Goal: Task Accomplishment & Management: Manage account settings

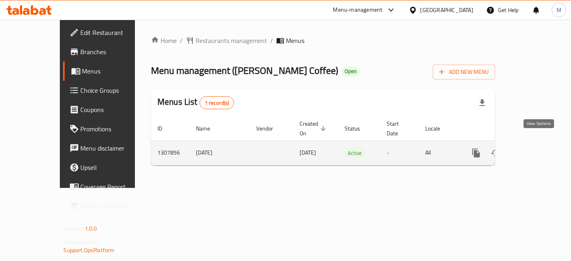
click at [538, 149] on icon "enhanced table" at bounding box center [534, 152] width 7 height 7
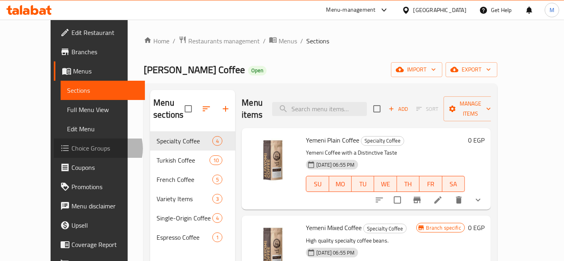
click at [71, 149] on span "Choice Groups" at bounding box center [104, 148] width 67 height 10
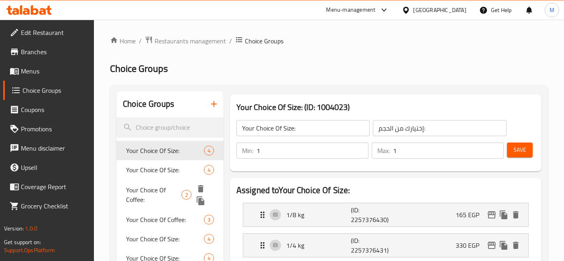
click at [161, 167] on span "Your Choice Of Size:" at bounding box center [165, 170] width 78 height 10
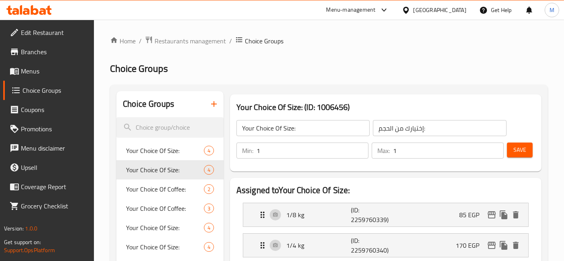
click at [210, 103] on icon "button" at bounding box center [214, 104] width 10 height 10
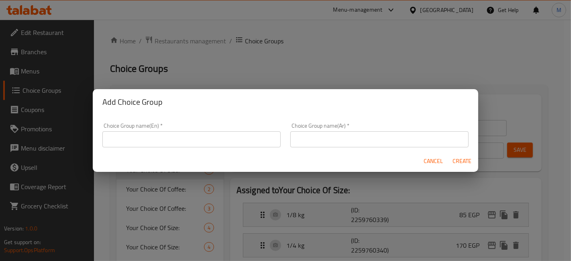
click at [188, 133] on input "text" at bounding box center [191, 139] width 178 height 16
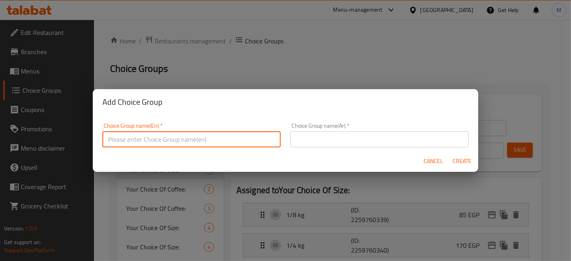
click at [208, 146] on input "text" at bounding box center [191, 139] width 178 height 16
type input "c"
click at [341, 141] on input "text" at bounding box center [379, 139] width 178 height 16
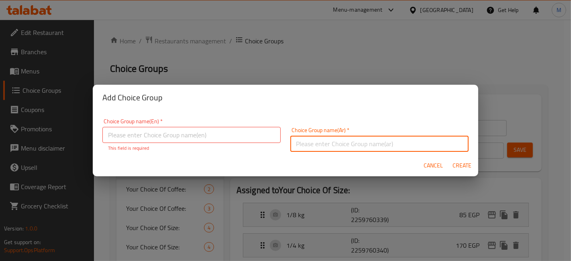
type input "g"
click at [343, 148] on input "أختيارك من" at bounding box center [379, 144] width 178 height 16
type input "أختيارك من"
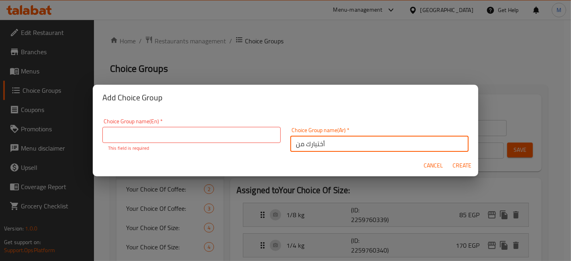
click at [166, 149] on p "This field is required" at bounding box center [191, 148] width 167 height 7
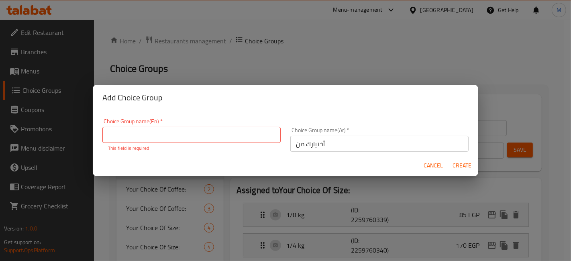
click at [167, 141] on input "text" at bounding box center [191, 135] width 178 height 16
paste input "Your choice of"
type input "Your choice of"
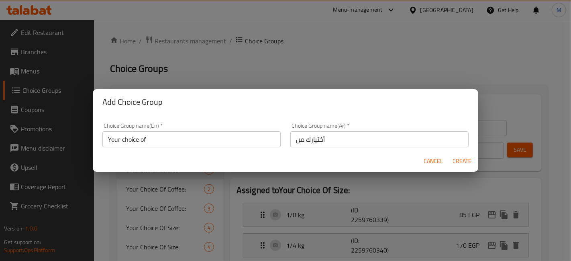
click at [455, 172] on div "Add Choice Group Choice Group name(En)   * Your choice of Choice Group name(En)…" at bounding box center [285, 130] width 571 height 261
click at [459, 168] on button "Create" at bounding box center [462, 161] width 26 height 15
type input "Your choice of"
type input "أختيارك من"
type input "0"
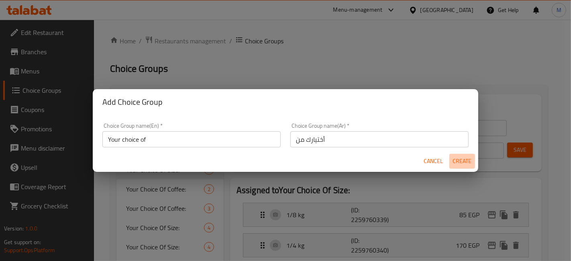
type input "0"
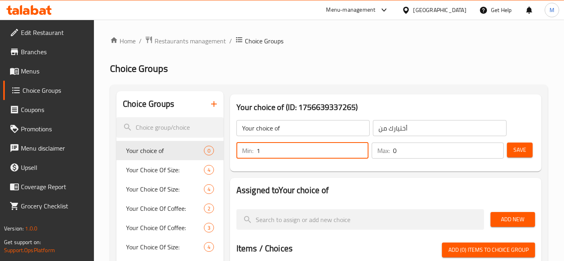
type input "1"
click at [359, 148] on input "1" at bounding box center [313, 151] width 112 height 16
type input "1"
click at [496, 147] on input "1" at bounding box center [448, 151] width 111 height 16
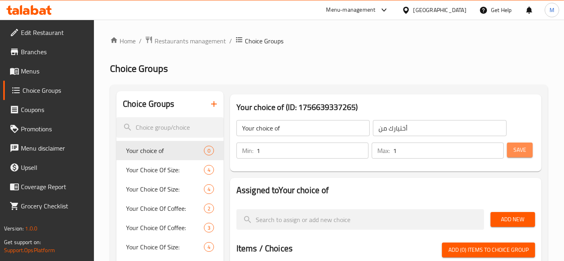
click at [526, 143] on button "Save" at bounding box center [520, 150] width 26 height 15
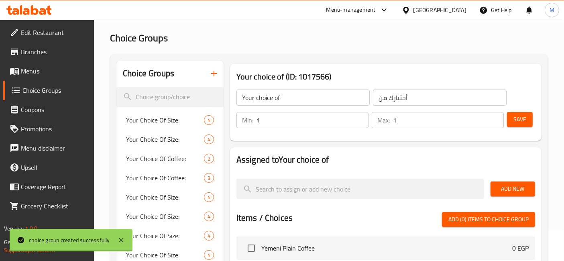
scroll to position [45, 0]
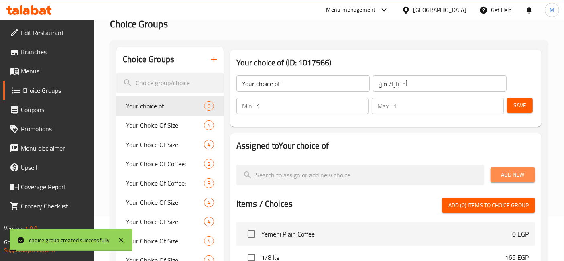
click at [508, 171] on span "Add New" at bounding box center [513, 175] width 32 height 10
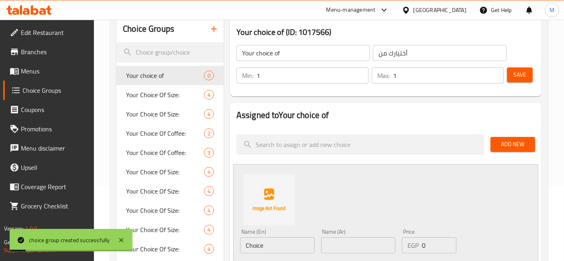
scroll to position [89, 0]
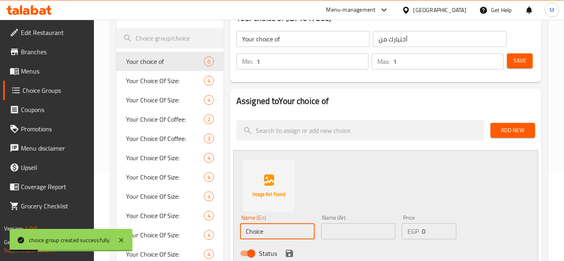
click at [280, 228] on input "Choice" at bounding box center [277, 231] width 75 height 16
type input "ا"
type input "ساخن"
click at [360, 233] on input "text" at bounding box center [358, 231] width 75 height 16
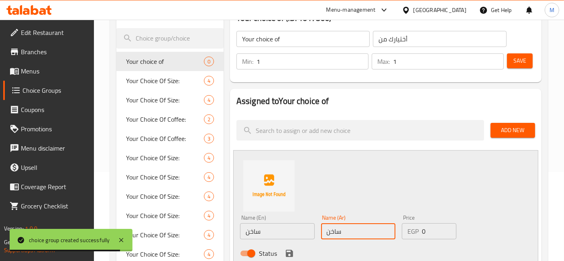
type input "ساخن"
click at [246, 229] on input "ساخن" at bounding box center [277, 231] width 75 height 16
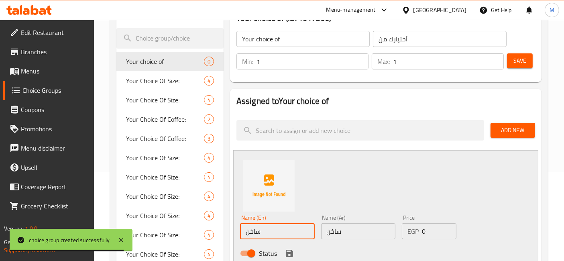
click at [248, 229] on input "ساخن" at bounding box center [277, 231] width 75 height 16
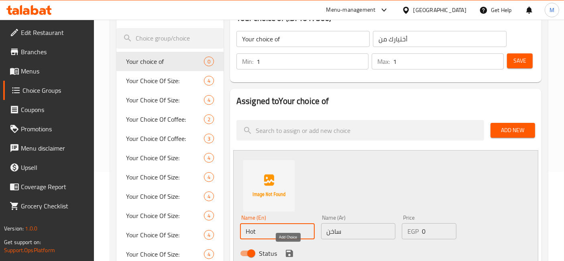
type input "Hot"
drag, startPoint x: 287, startPoint y: 253, endPoint x: 296, endPoint y: 253, distance: 8.8
click at [287, 253] on icon "save" at bounding box center [289, 253] width 7 height 7
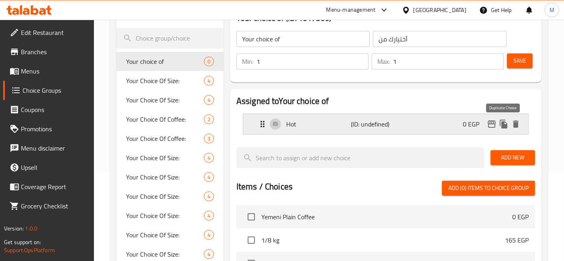
click at [501, 126] on icon "duplicate" at bounding box center [504, 124] width 10 height 10
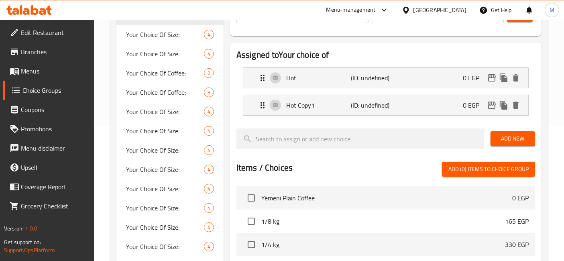
scroll to position [178, 0]
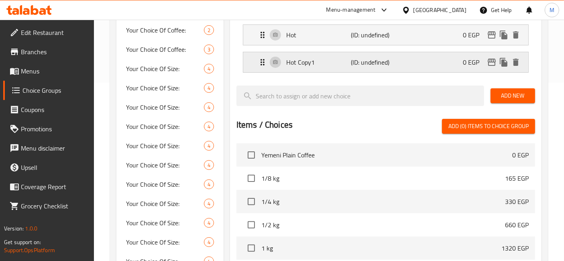
click at [339, 57] on p "Hot Copy1" at bounding box center [318, 62] width 65 height 10
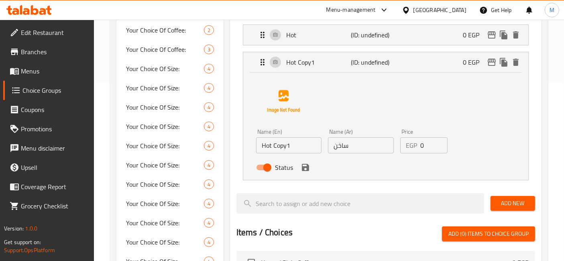
click at [293, 145] on input "Hot Copy1" at bounding box center [288, 145] width 65 height 16
type input "Cold"
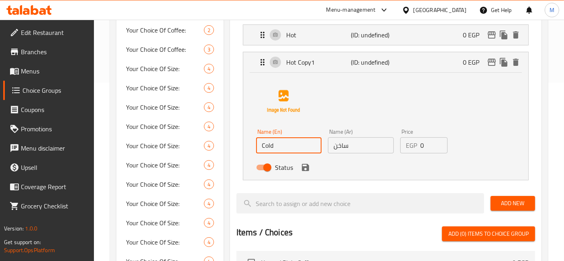
click at [363, 149] on input "ساخن" at bounding box center [360, 145] width 65 height 16
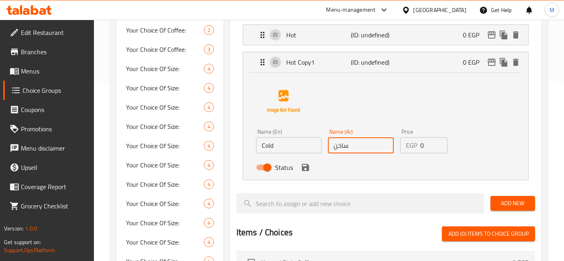
click at [363, 149] on input "ساخن" at bounding box center [360, 145] width 65 height 16
type input "f"
click at [349, 150] on input "بارد" at bounding box center [360, 145] width 65 height 16
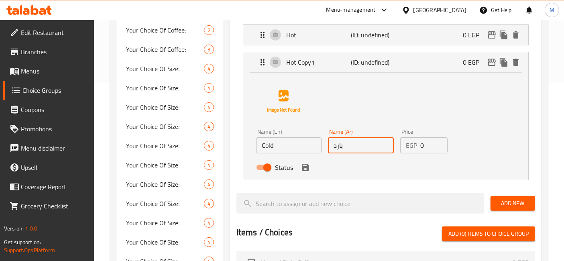
click at [349, 150] on input "بارد" at bounding box center [360, 145] width 65 height 16
click at [307, 165] on icon "save" at bounding box center [305, 167] width 7 height 7
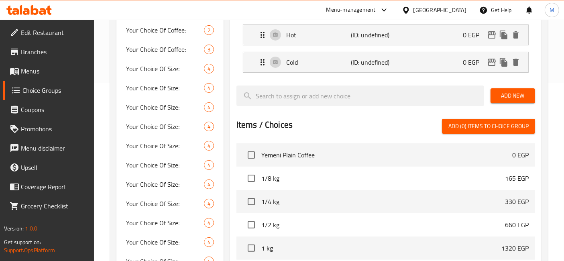
type input "ساقع"
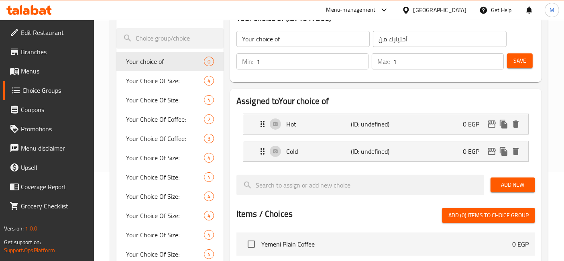
click at [538, 65] on div "Your choice of ​ أختيارك من ​ Min: 1 ​ Max: 1 ​ Save" at bounding box center [385, 50] width 305 height 58
click at [532, 64] on button "Save" at bounding box center [520, 60] width 26 height 15
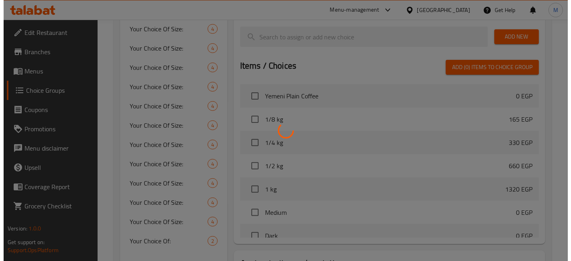
scroll to position [302, 0]
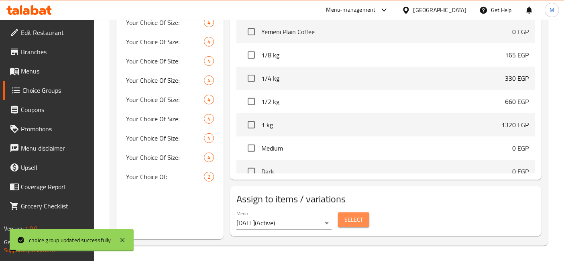
click at [355, 221] on span "Select" at bounding box center [354, 220] width 18 height 10
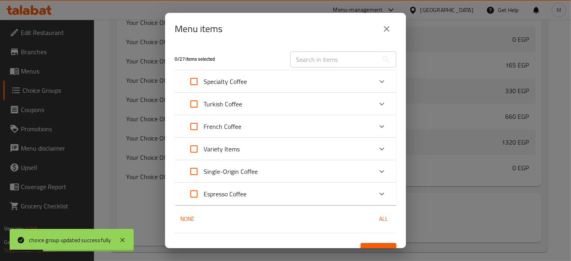
click at [195, 81] on input "Expand" at bounding box center [193, 81] width 19 height 19
checkbox input "true"
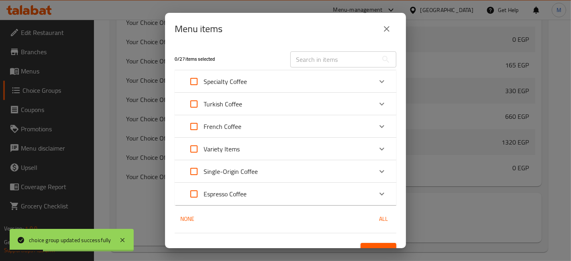
checkbox input "true"
click at [382, 77] on div "Expand" at bounding box center [381, 81] width 19 height 19
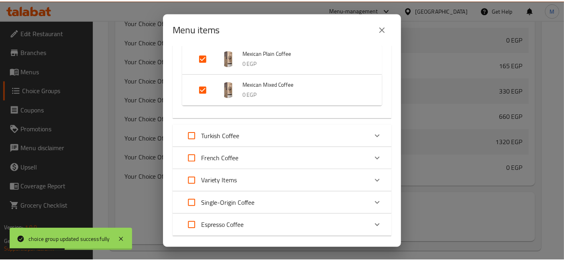
scroll to position [173, 0]
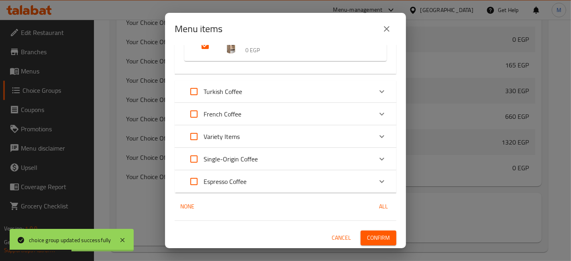
click at [383, 233] on span "Confirm" at bounding box center [378, 238] width 23 height 10
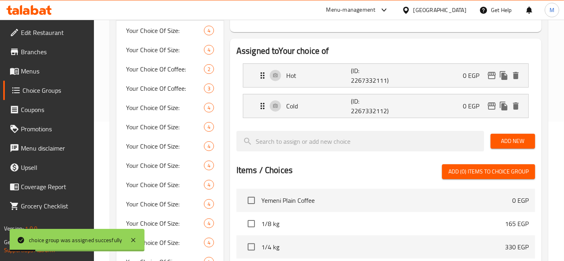
scroll to position [0, 0]
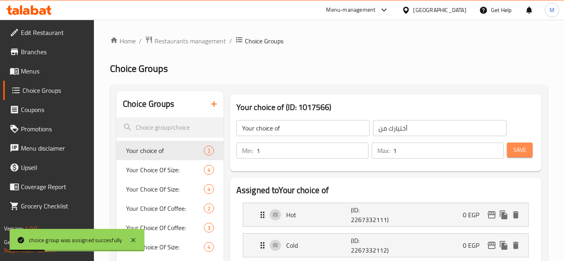
click at [521, 144] on button "Save" at bounding box center [520, 150] width 26 height 15
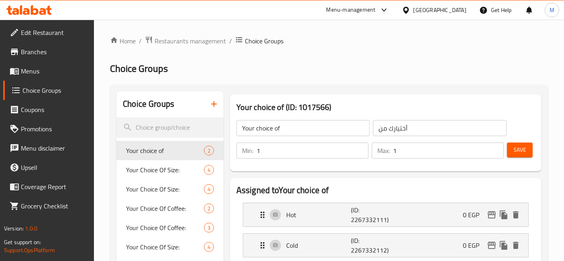
click at [531, 152] on button "Save" at bounding box center [520, 150] width 26 height 15
